Goal: Information Seeking & Learning: Find specific fact

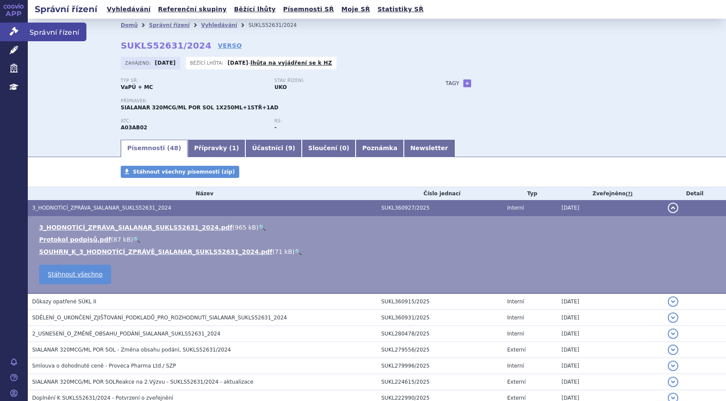
click at [13, 33] on icon at bounding box center [14, 31] width 9 height 9
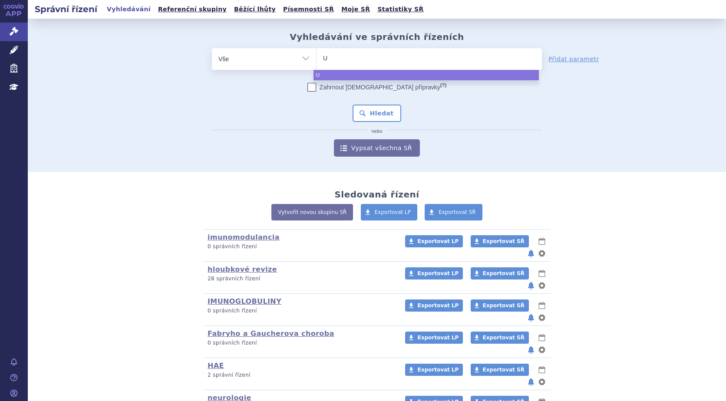
type input "UP"
type input "UPL"
type input "UPLIZ"
type input "UPLIZN"
type input "UPLIZNS"
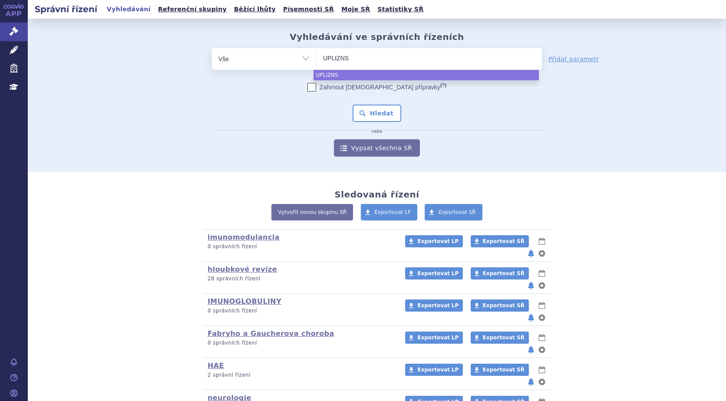
type input "UPLIZN"
type input "UPLIZNA"
select select "[MEDICAL_DATA]"
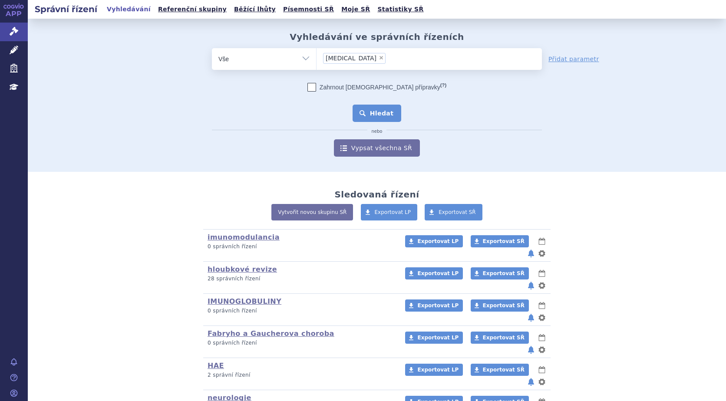
click at [357, 115] on button "Hledat" at bounding box center [377, 113] width 49 height 17
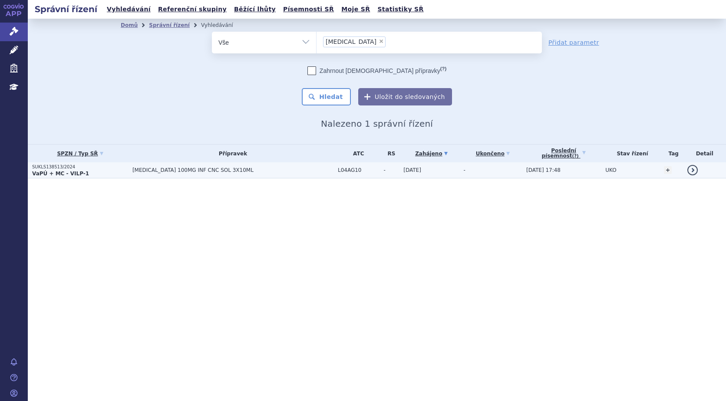
click at [54, 176] on strong "VaPÚ + MC - VILP-1" at bounding box center [60, 174] width 57 height 6
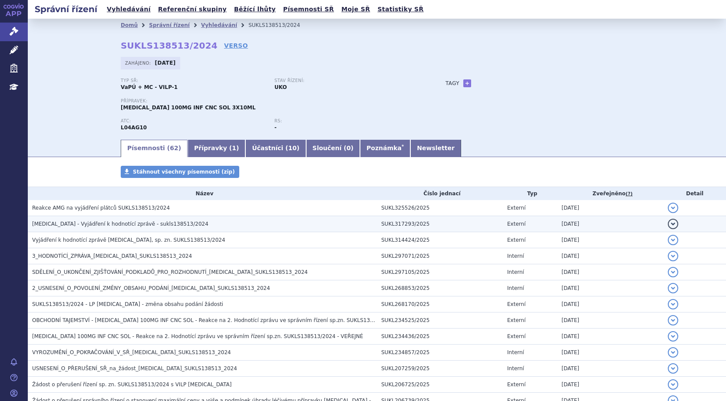
click at [668, 223] on button "detail" at bounding box center [673, 224] width 10 height 10
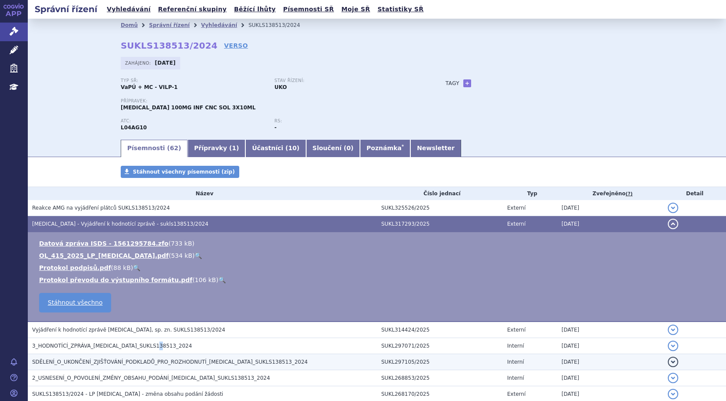
click at [149, 345] on span "3_HODNOTÍCÍ_ZPRÁVA_UPLIZNA_SUKLS138513_2024" at bounding box center [112, 346] width 160 height 6
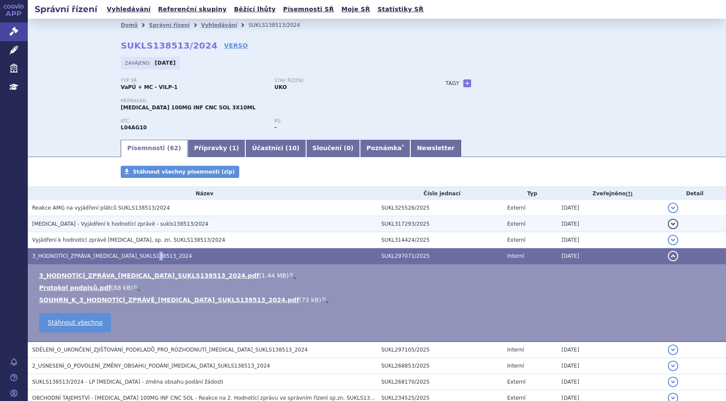
click at [668, 222] on button "detail" at bounding box center [673, 224] width 10 height 10
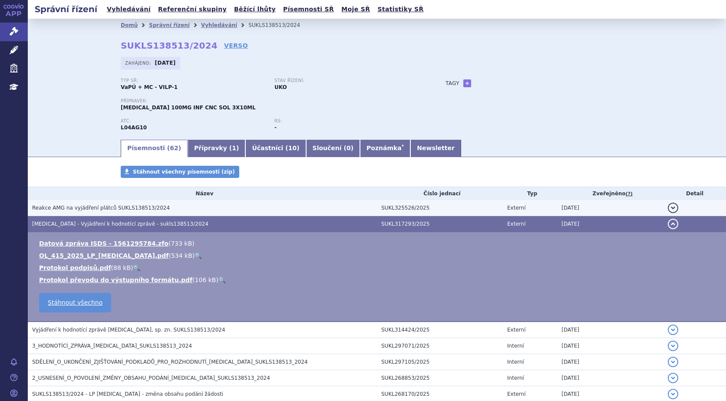
click at [135, 207] on span "Reakce AMG na vyjádření plátců SUKLS138513/2024" at bounding box center [101, 208] width 138 height 6
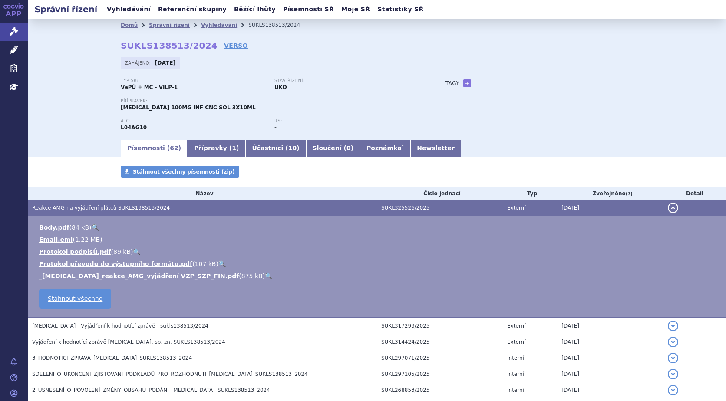
click at [265, 275] on link "🔍" at bounding box center [268, 276] width 7 height 7
click at [203, 24] on link "Vyhledávání" at bounding box center [219, 25] width 36 height 6
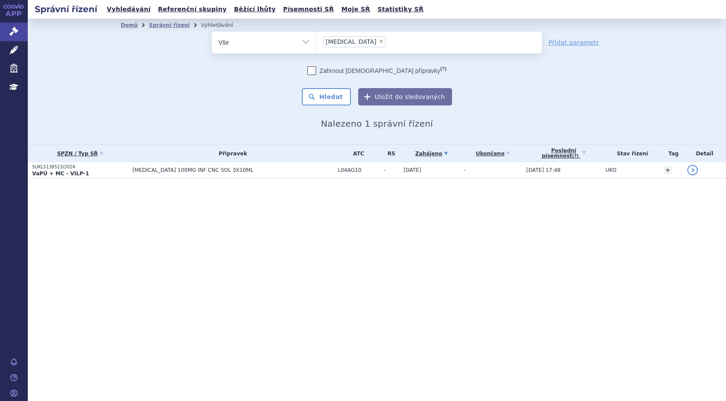
click at [379, 41] on span "×" at bounding box center [381, 41] width 5 height 5
click at [317, 41] on select "[MEDICAL_DATA]" at bounding box center [316, 42] width 0 height 22
select select
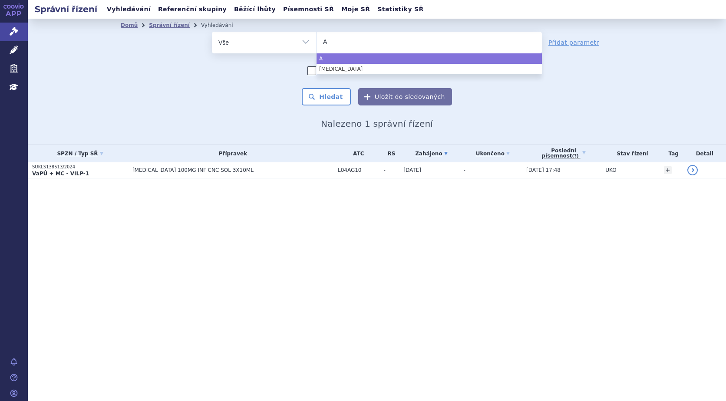
type input "AG"
type input "AGA"
type input "AGAM"
type input "AGAMR"
type input "AGAMRE"
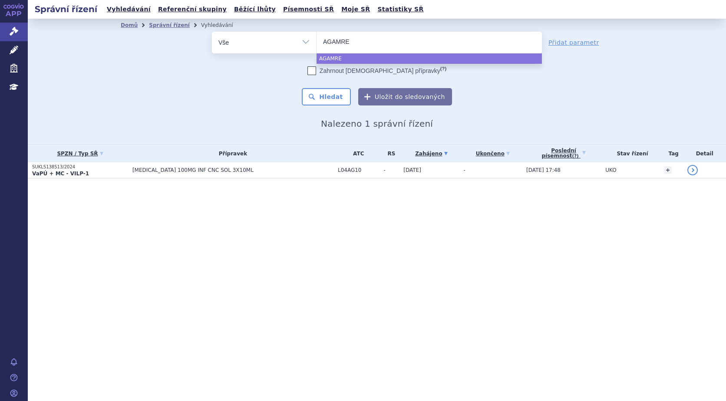
type input "AGAMREE"
select select "AGAMREE"
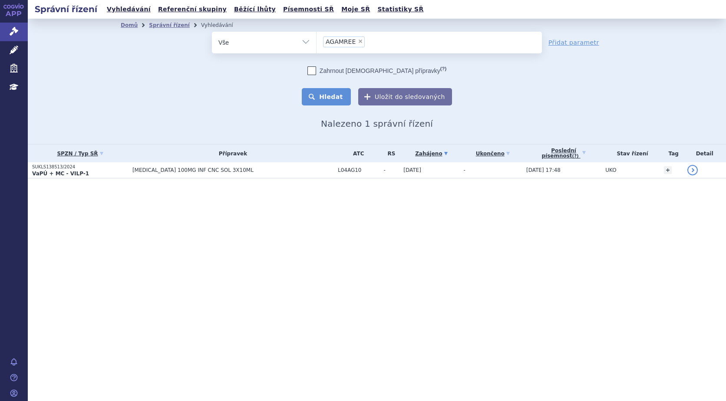
click at [327, 102] on button "Hledat" at bounding box center [326, 96] width 49 height 17
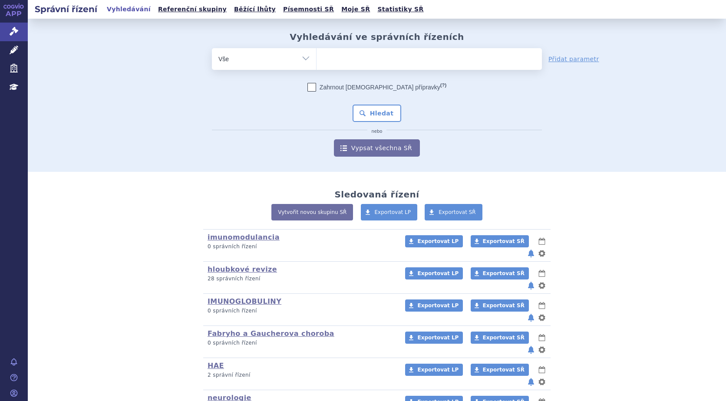
click at [337, 58] on ul at bounding box center [429, 57] width 225 height 18
click at [317, 58] on select at bounding box center [316, 59] width 0 height 22
type input "SI"
type input "SIA"
type input "SIAL"
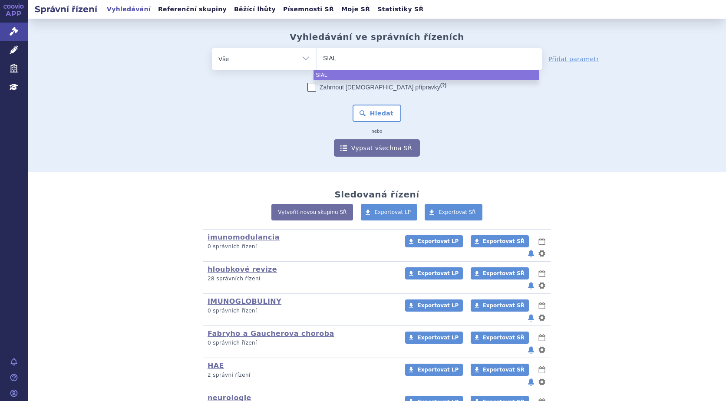
type input "SIALA"
type input "SIALAN"
type input "SIALANA"
type input "SIALANAR"
select select "SIALANAR"
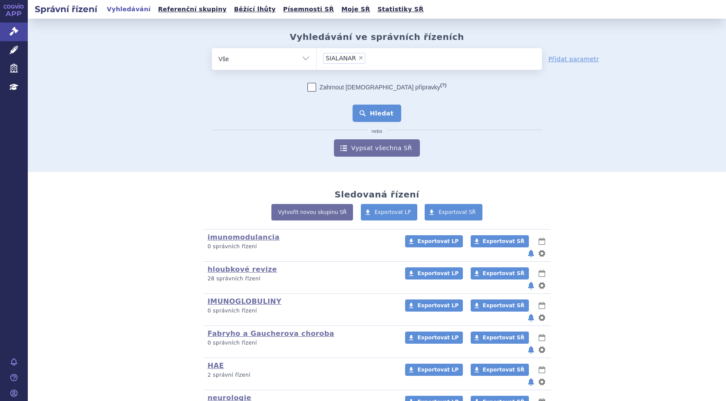
click at [379, 119] on button "Hledat" at bounding box center [377, 113] width 49 height 17
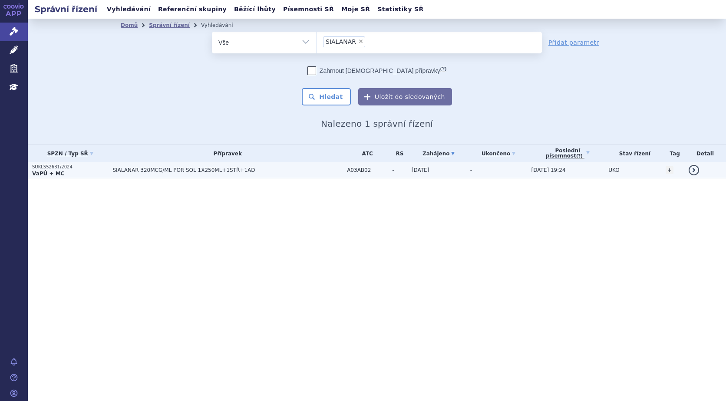
click at [133, 172] on span "SIALANAR 320MCG/ML POR SOL 1X250ML+1STŘ+1AD" at bounding box center [220, 170] width 217 height 6
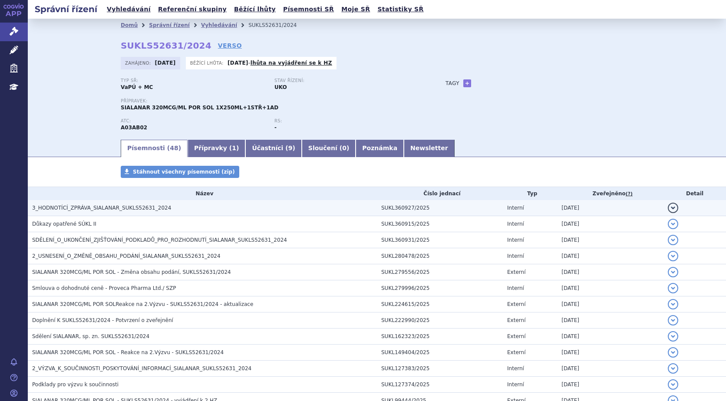
click at [133, 209] on span "3_HODNOTÍCÍ_ZPRÁVA_SIALANAR_SUKLS52631_2024" at bounding box center [101, 208] width 139 height 6
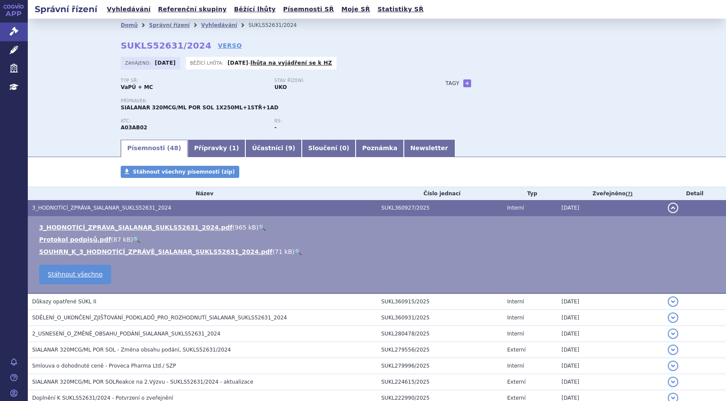
click at [258, 228] on link "🔍" at bounding box center [261, 227] width 7 height 7
